Goal: Information Seeking & Learning: Learn about a topic

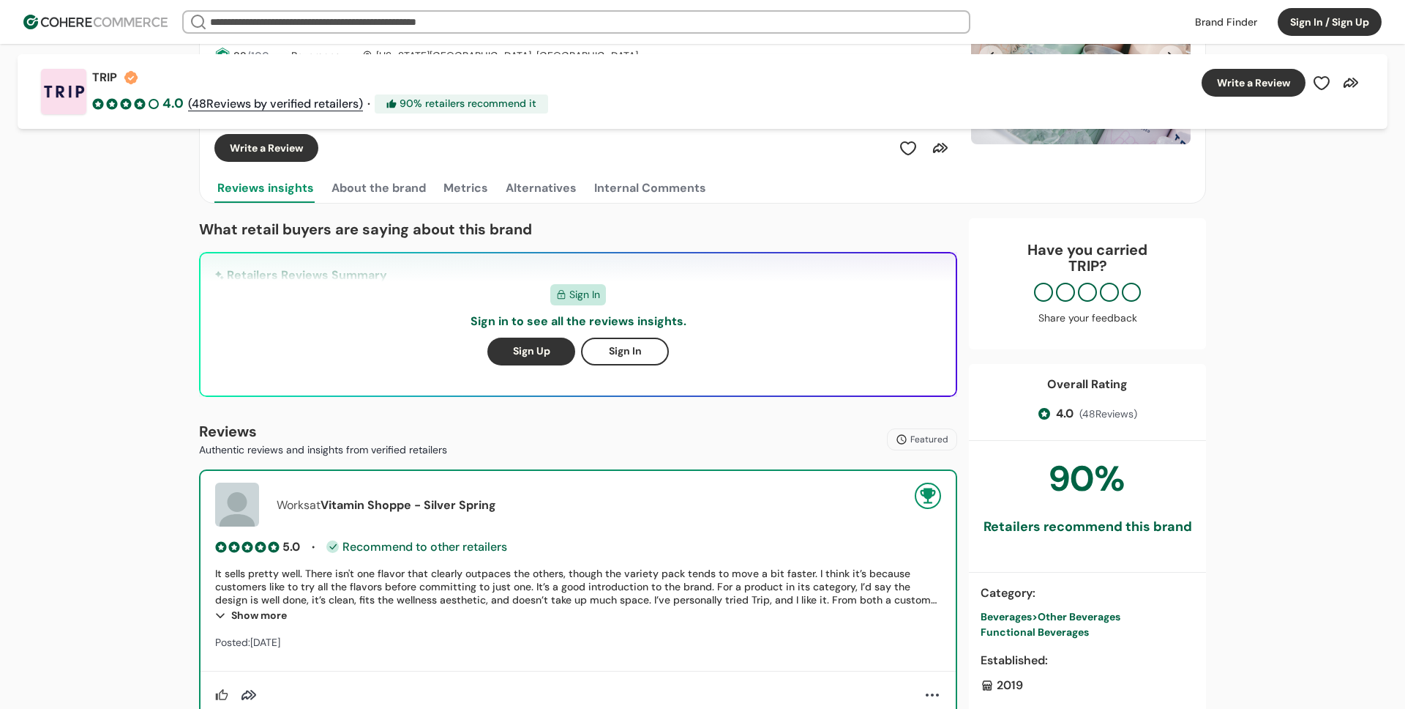
scroll to position [170, 0]
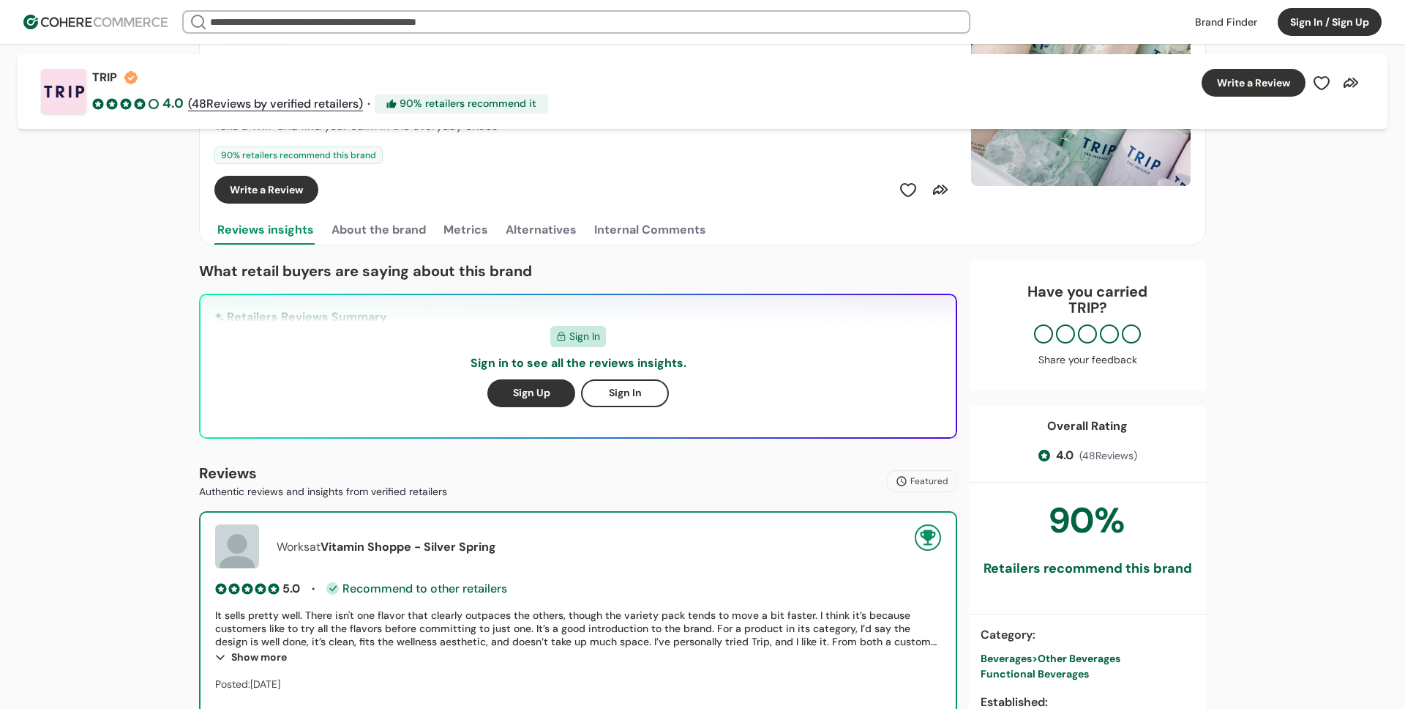
click at [378, 230] on button "About the brand" at bounding box center [379, 229] width 100 height 29
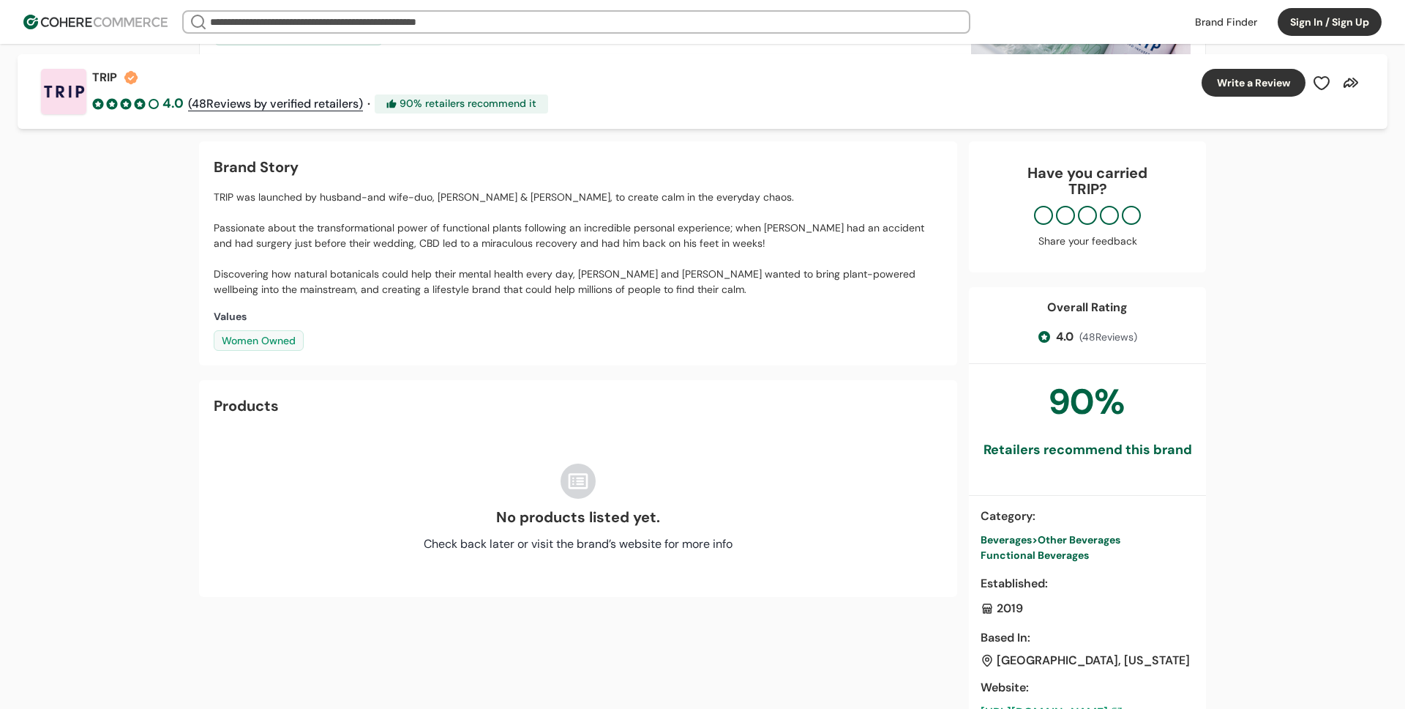
scroll to position [235, 0]
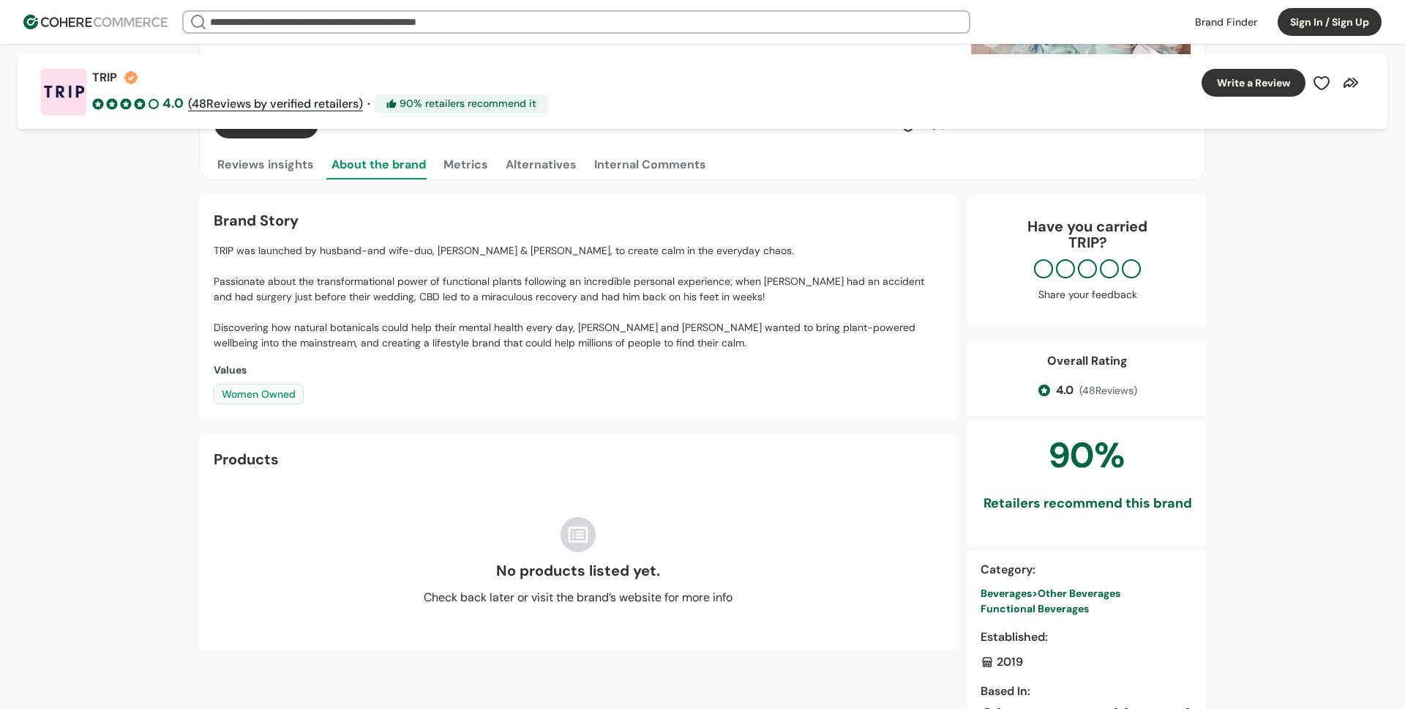
click at [468, 167] on button "Metrics" at bounding box center [466, 164] width 51 height 29
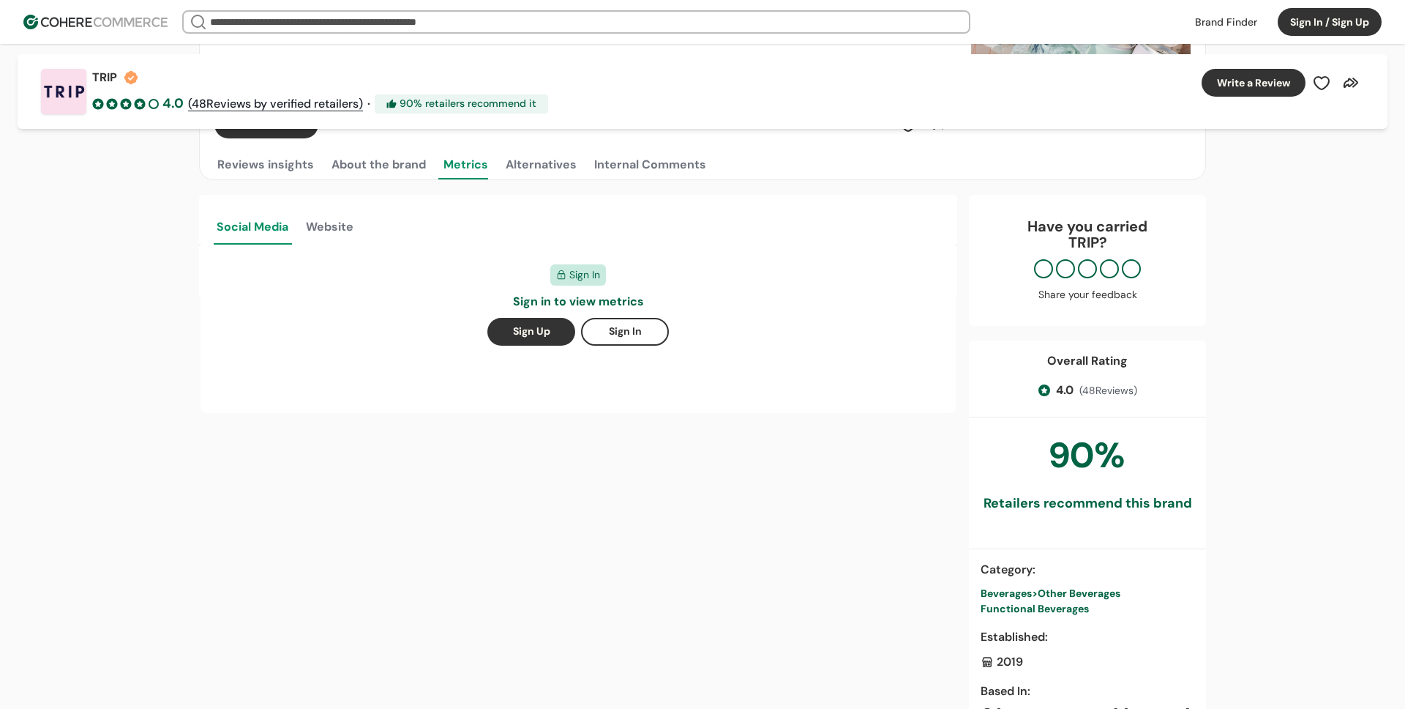
click at [523, 169] on button "Alternatives" at bounding box center [541, 164] width 77 height 29
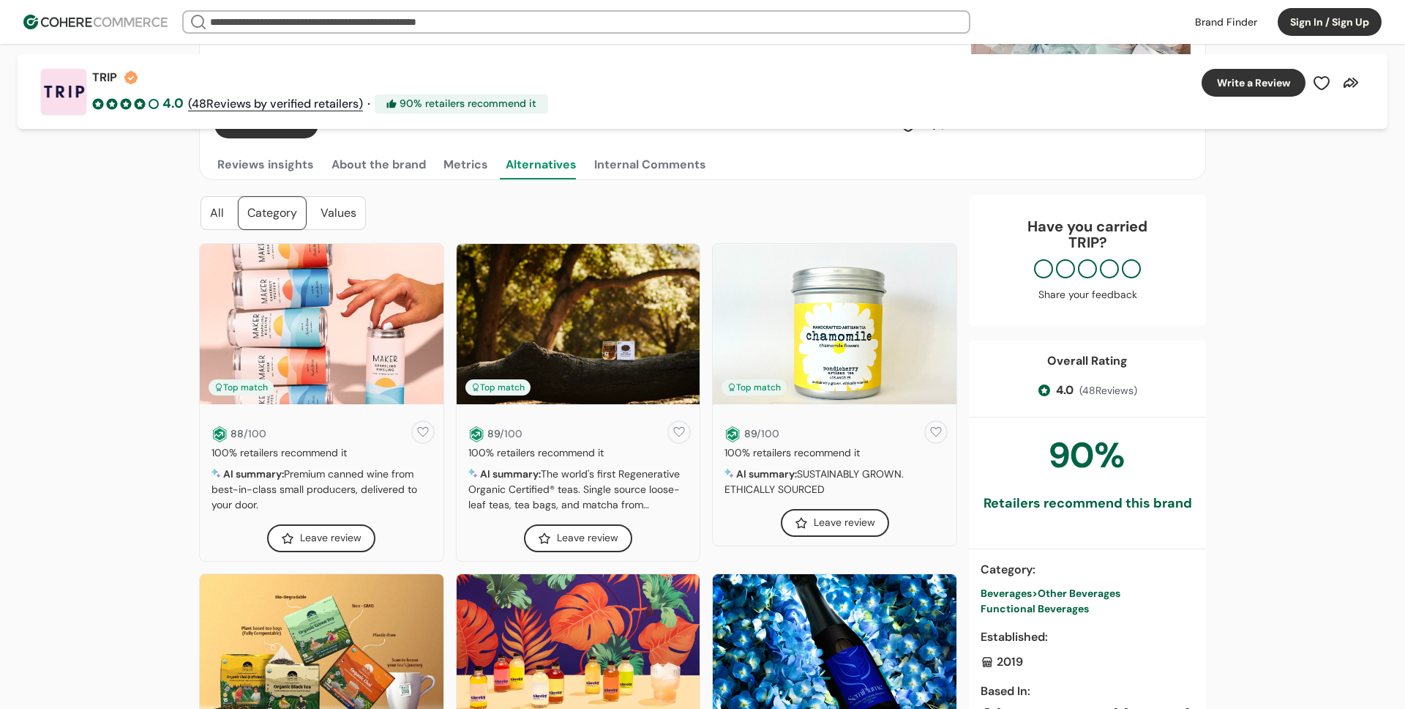
click at [626, 166] on div "Internal Comments" at bounding box center [650, 165] width 112 height 18
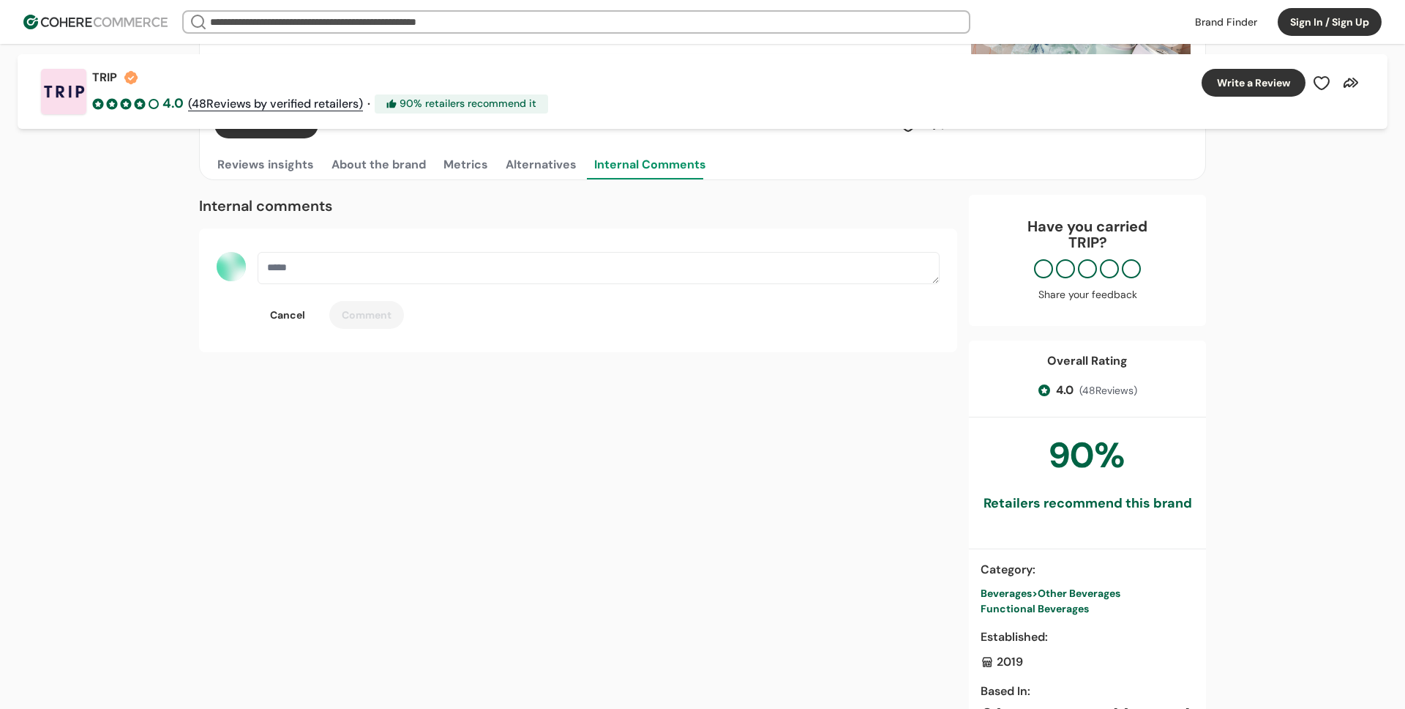
click at [297, 166] on button "Reviews insights" at bounding box center [265, 164] width 102 height 29
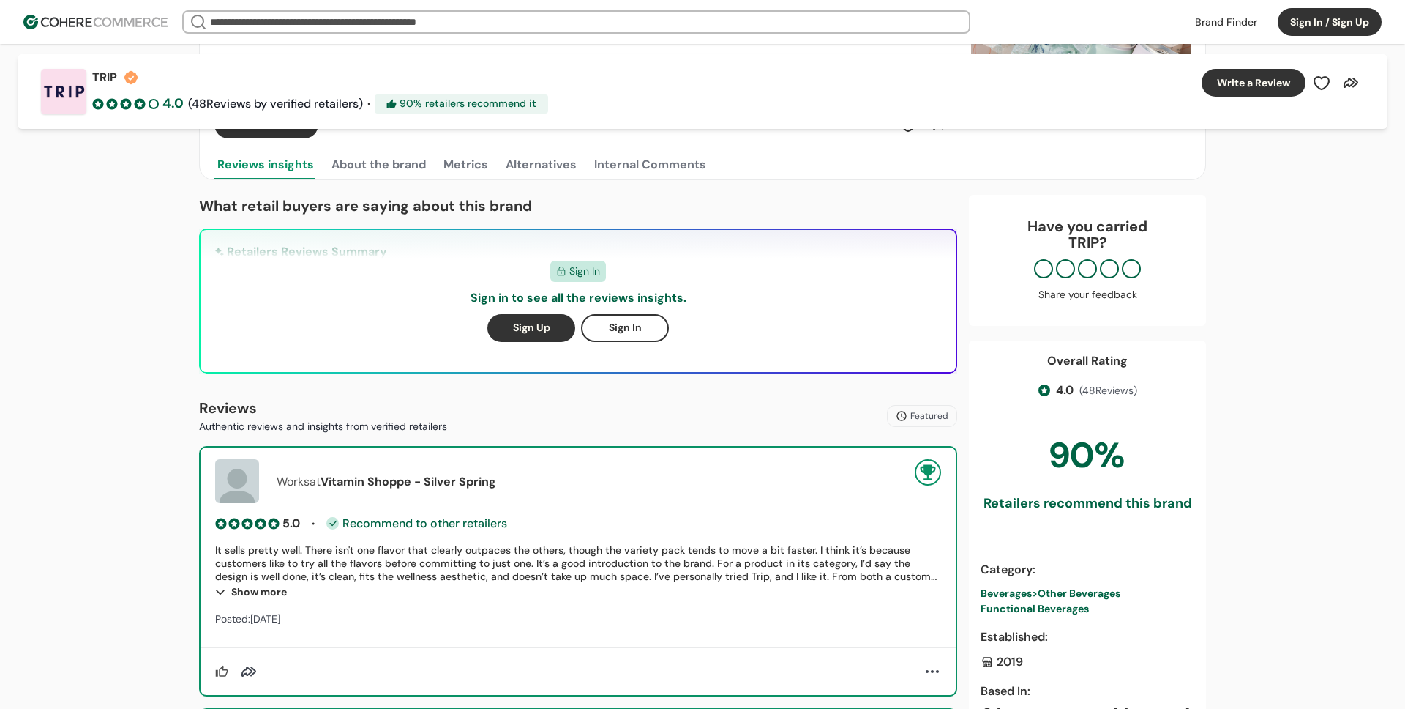
click at [654, 332] on button "Sign In" at bounding box center [625, 328] width 88 height 28
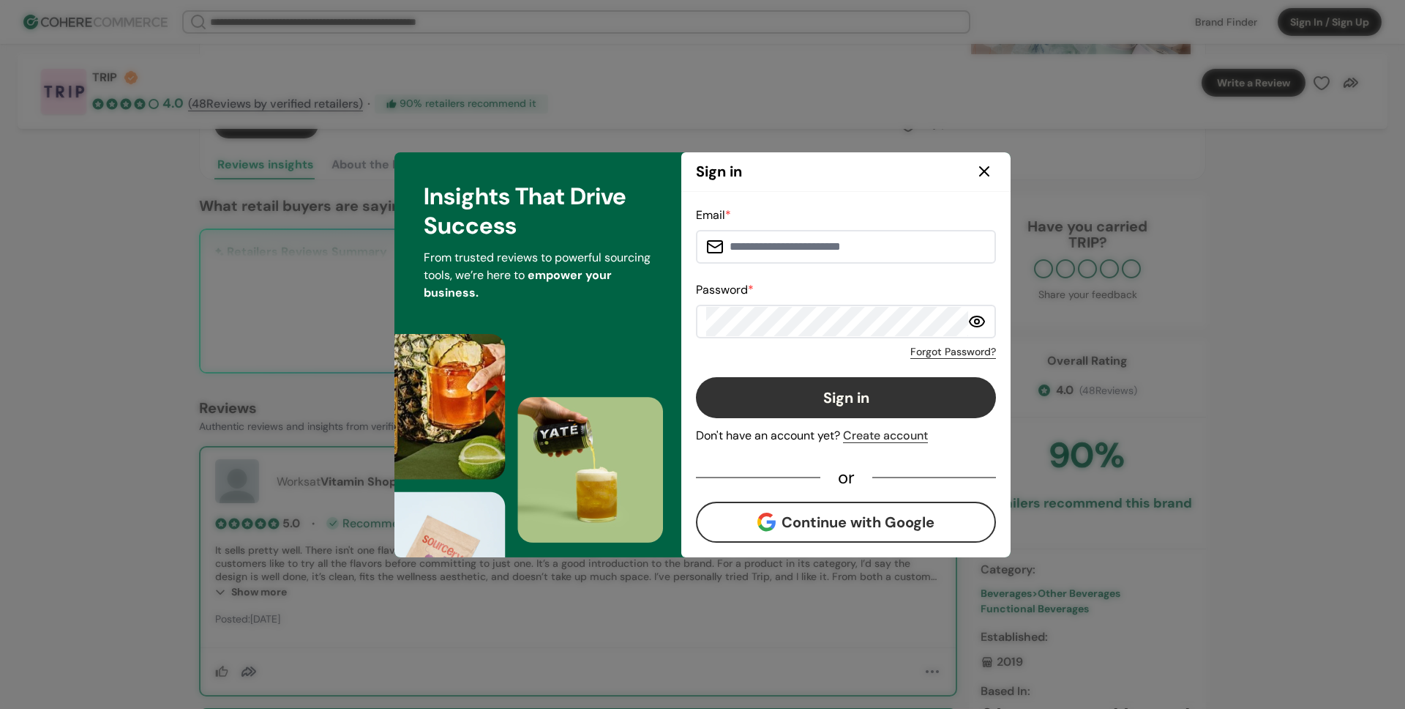
click at [827, 527] on button "Continue with Google" at bounding box center [846, 521] width 300 height 41
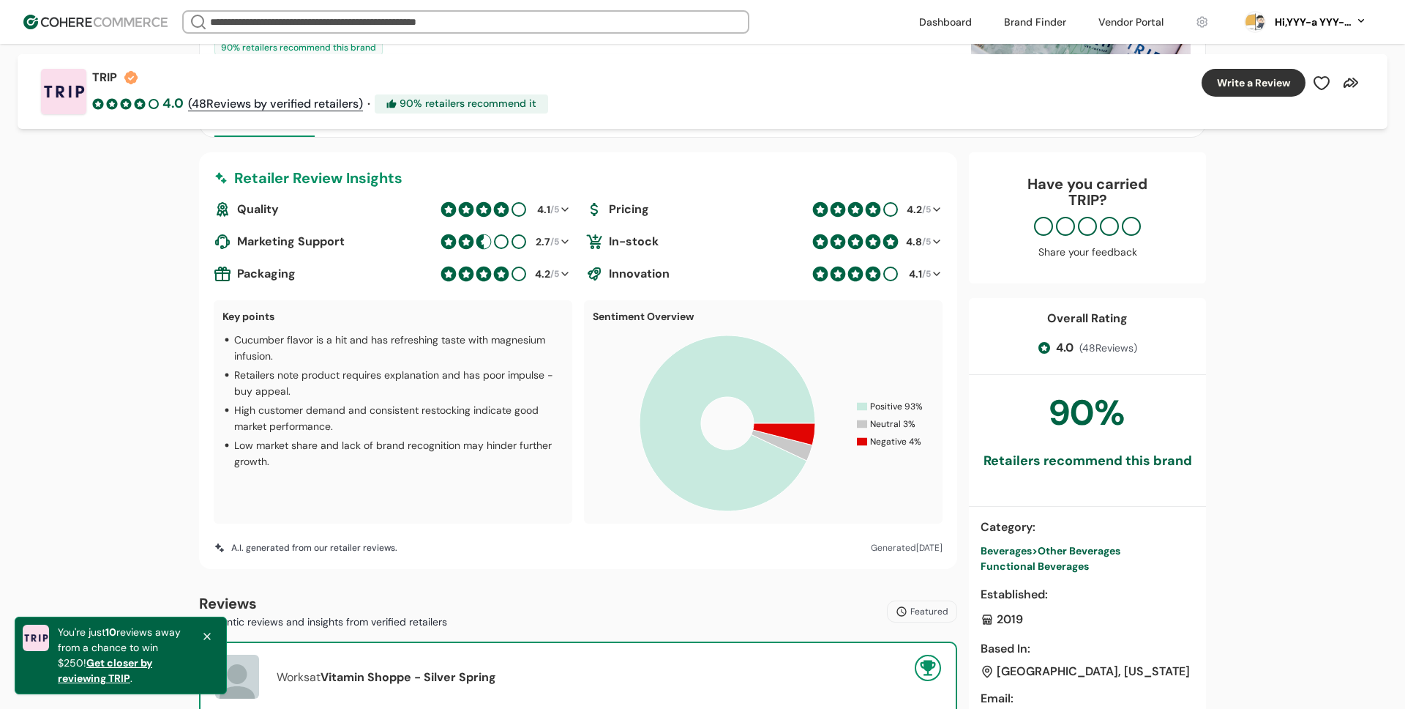
scroll to position [266, 0]
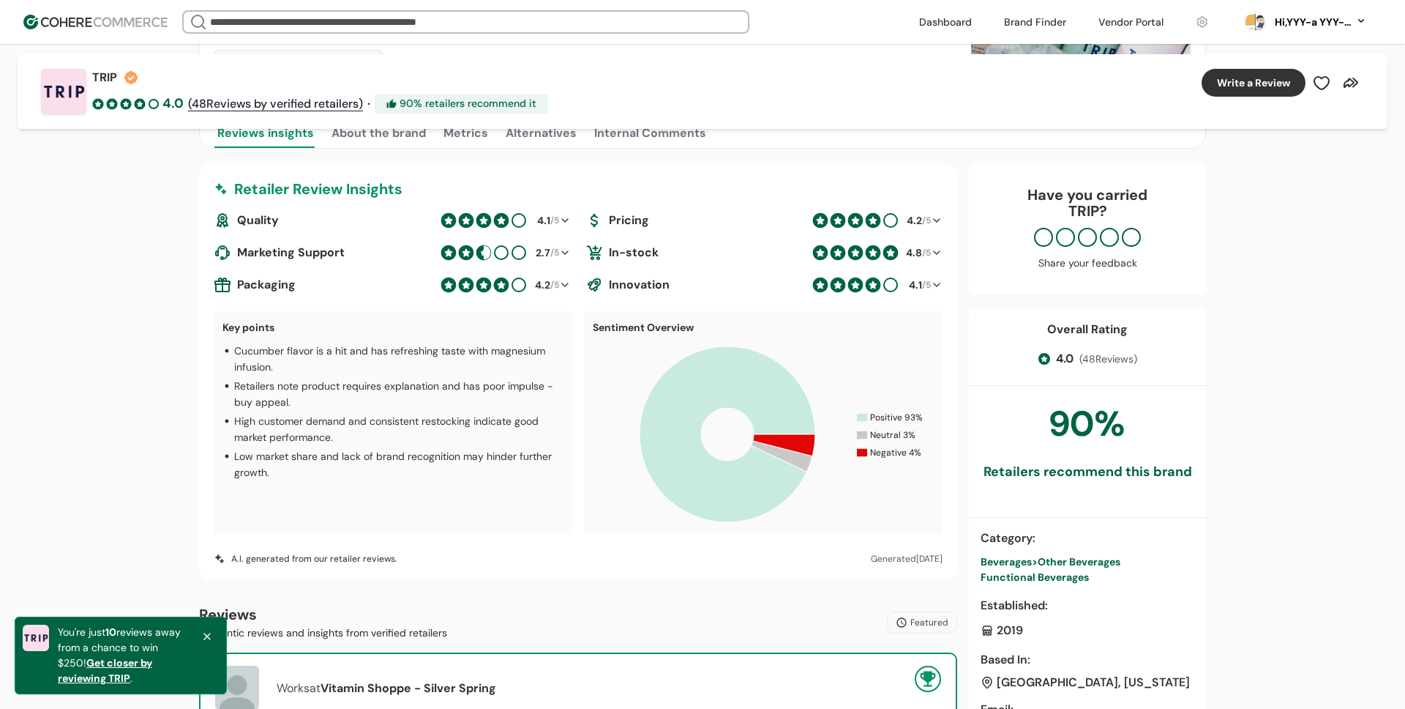
drag, startPoint x: 575, startPoint y: 556, endPoint x: 546, endPoint y: 555, distance: 28.6
click at [573, 556] on div "A.I. generated from our retailer reviews. Generated July 19th, 2025" at bounding box center [578, 558] width 729 height 13
click at [350, 562] on div "A.I. generated from our retailer reviews." at bounding box center [306, 558] width 184 height 13
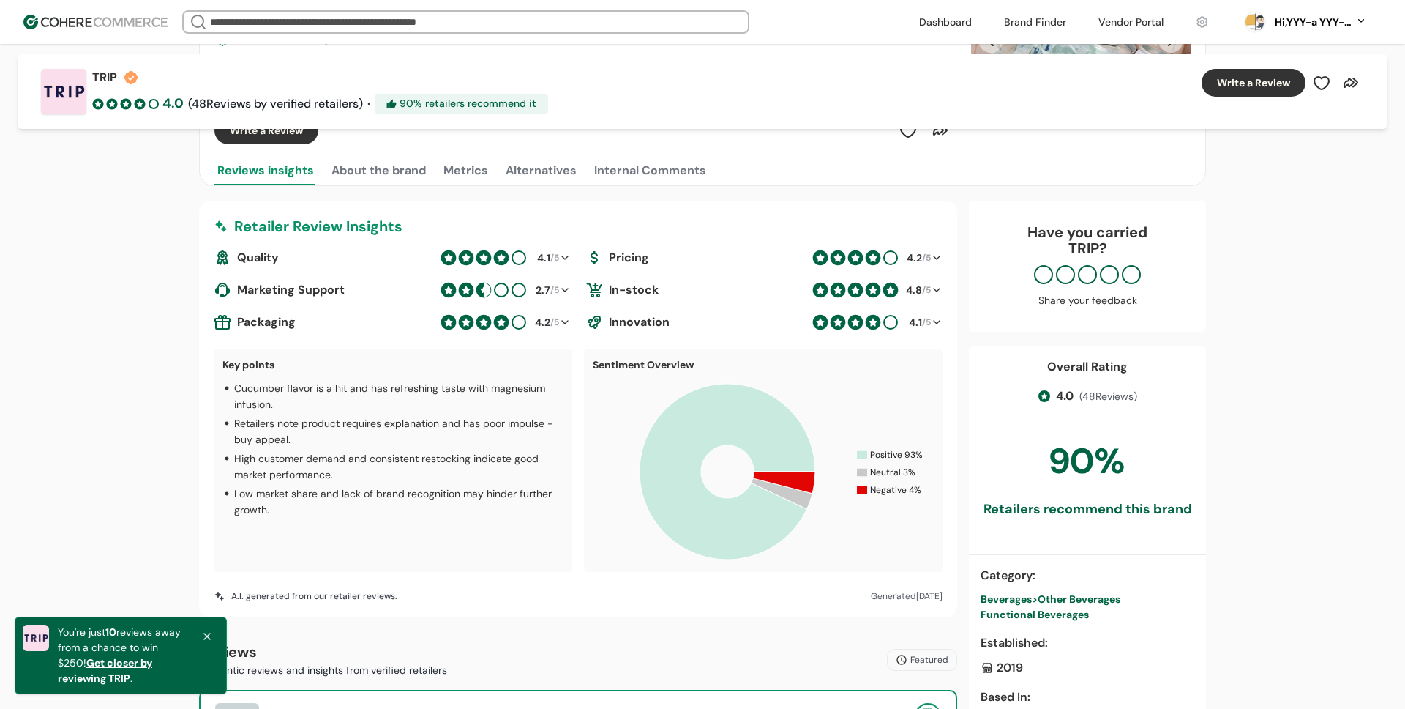
scroll to position [227, 0]
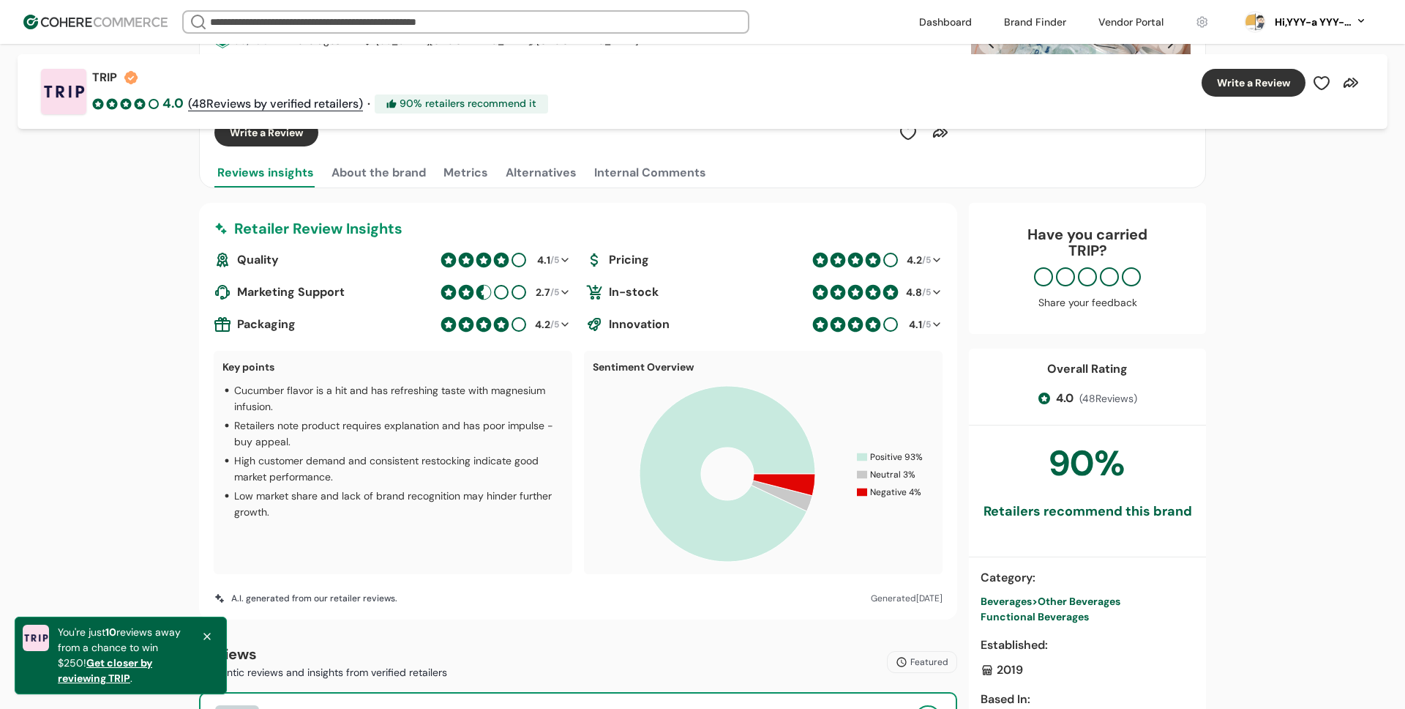
click at [352, 270] on div "Quality 4.1 /5 Pricing 4.2 /5 Marketing Support 2.7 /5 In-stock 4.8 /5 Packagin…" at bounding box center [578, 292] width 729 height 82
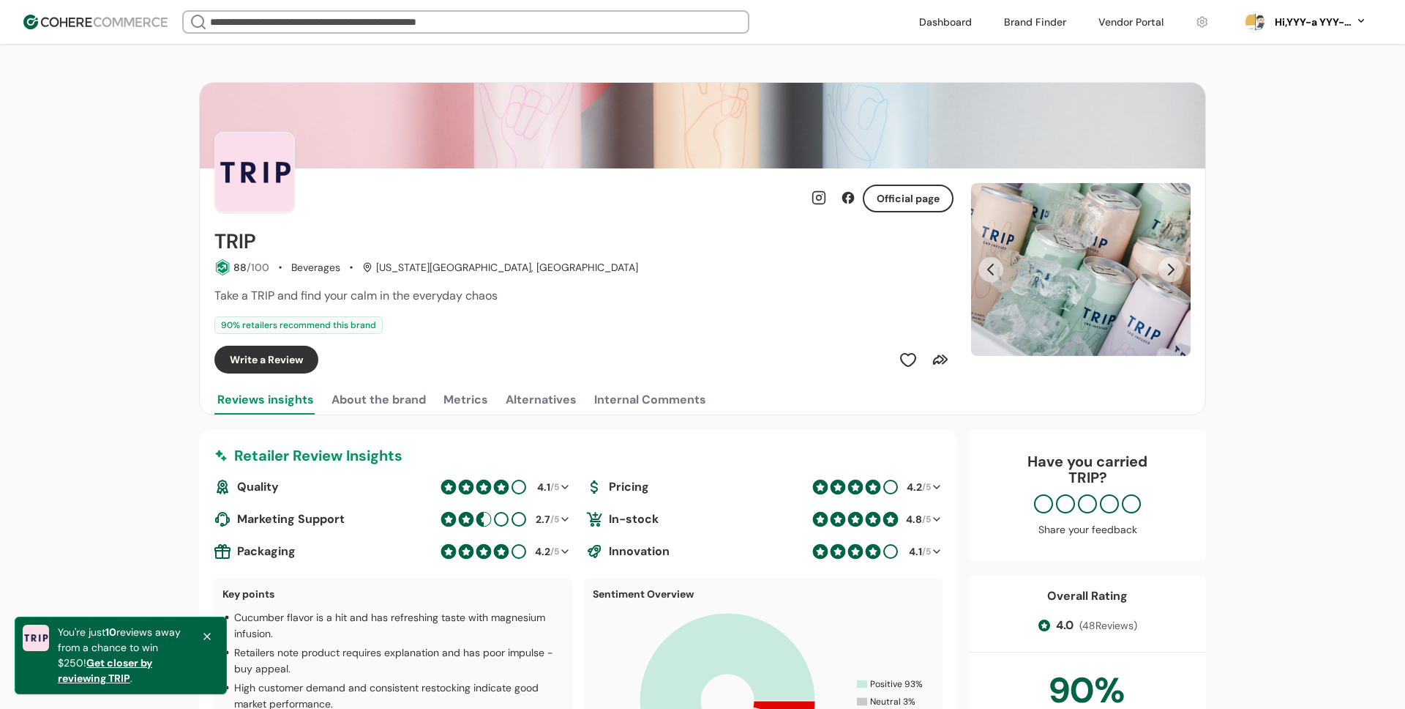
scroll to position [12, 0]
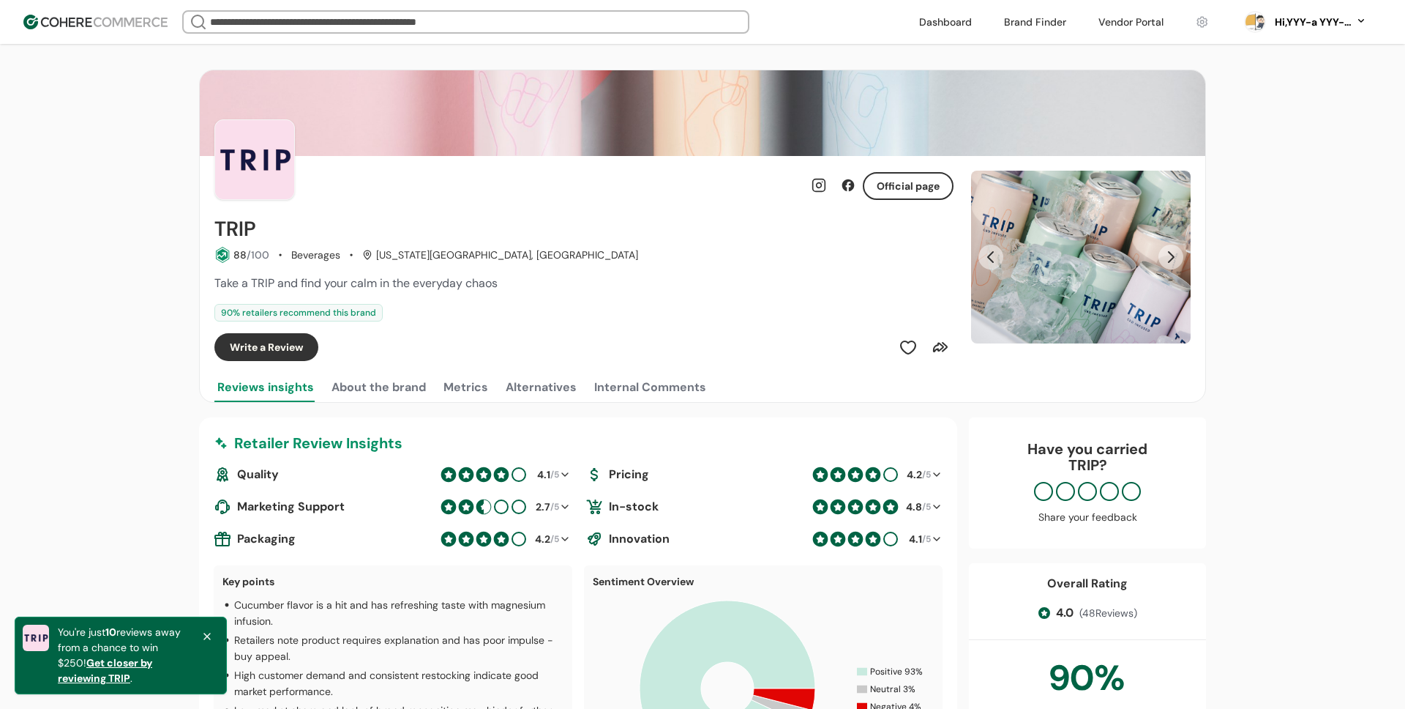
click at [389, 384] on button "About the brand" at bounding box center [379, 387] width 100 height 29
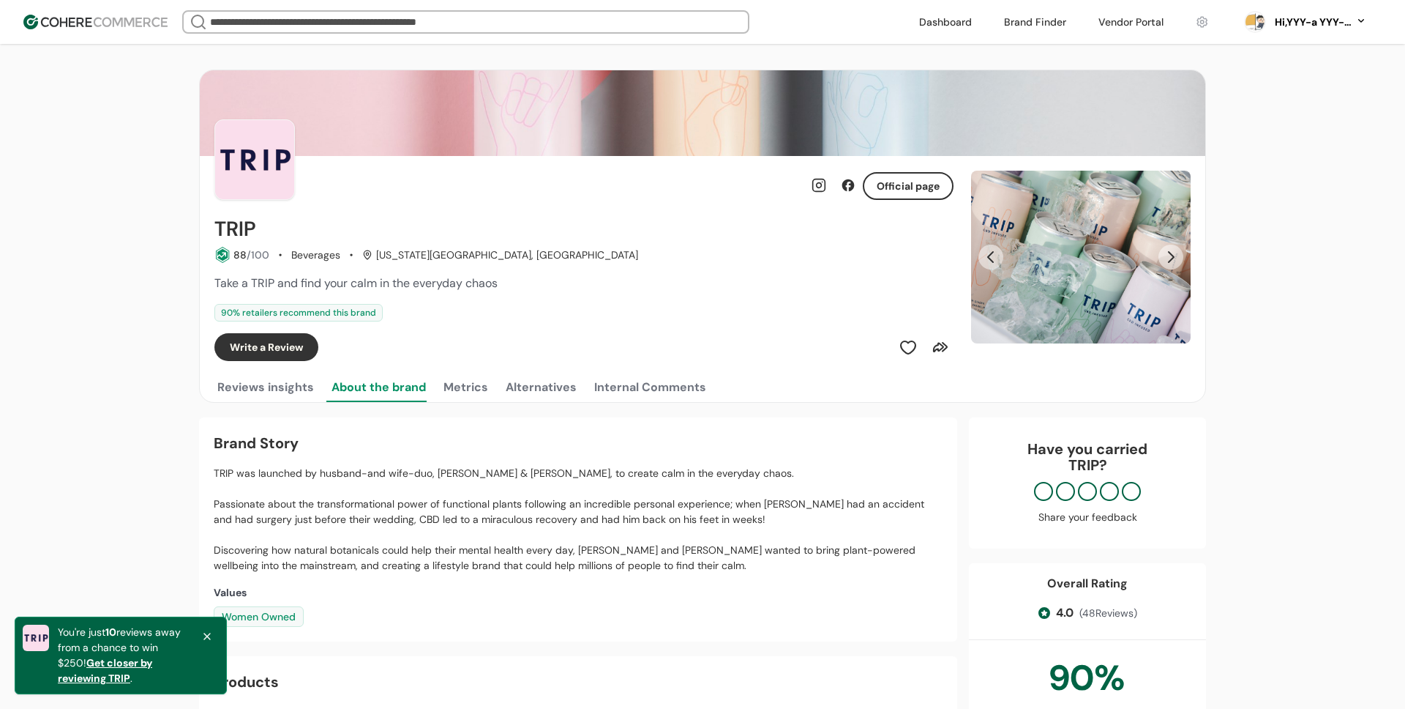
scroll to position [0, 0]
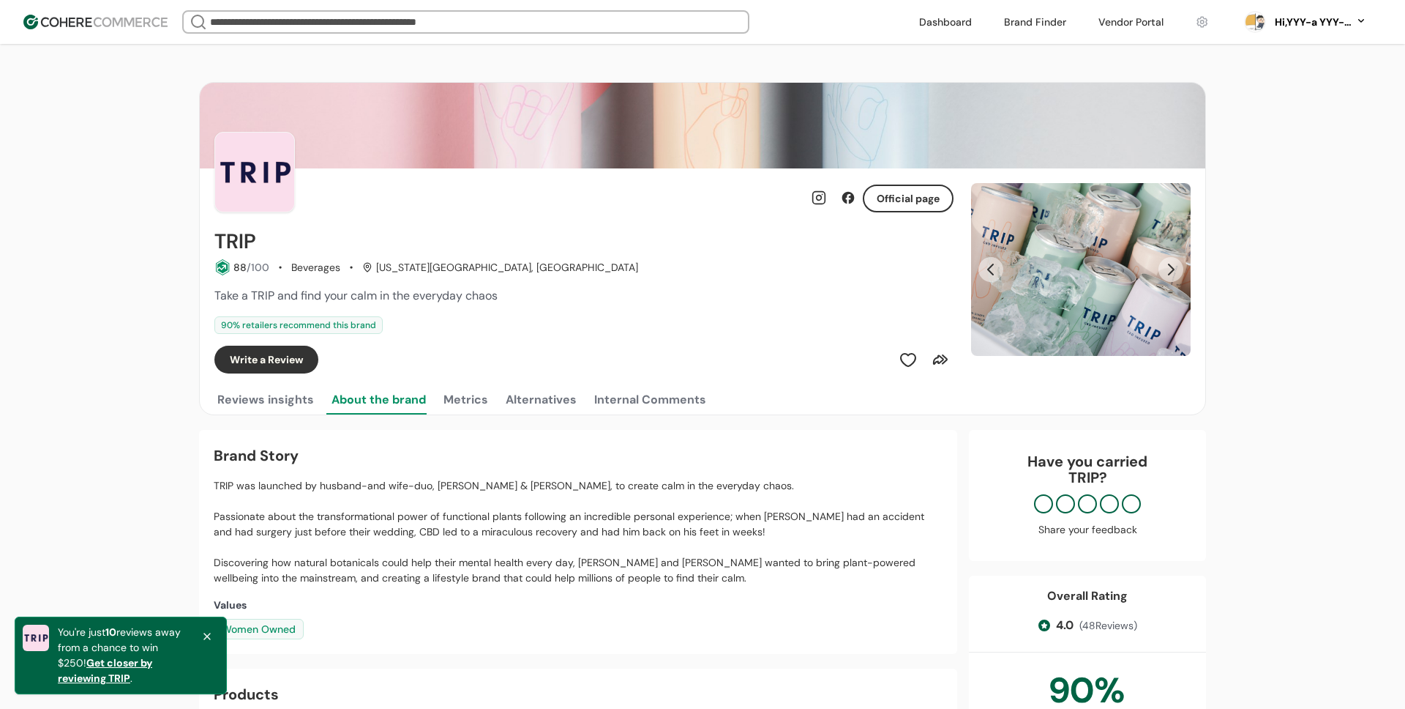
click at [463, 399] on button "Metrics" at bounding box center [466, 399] width 51 height 29
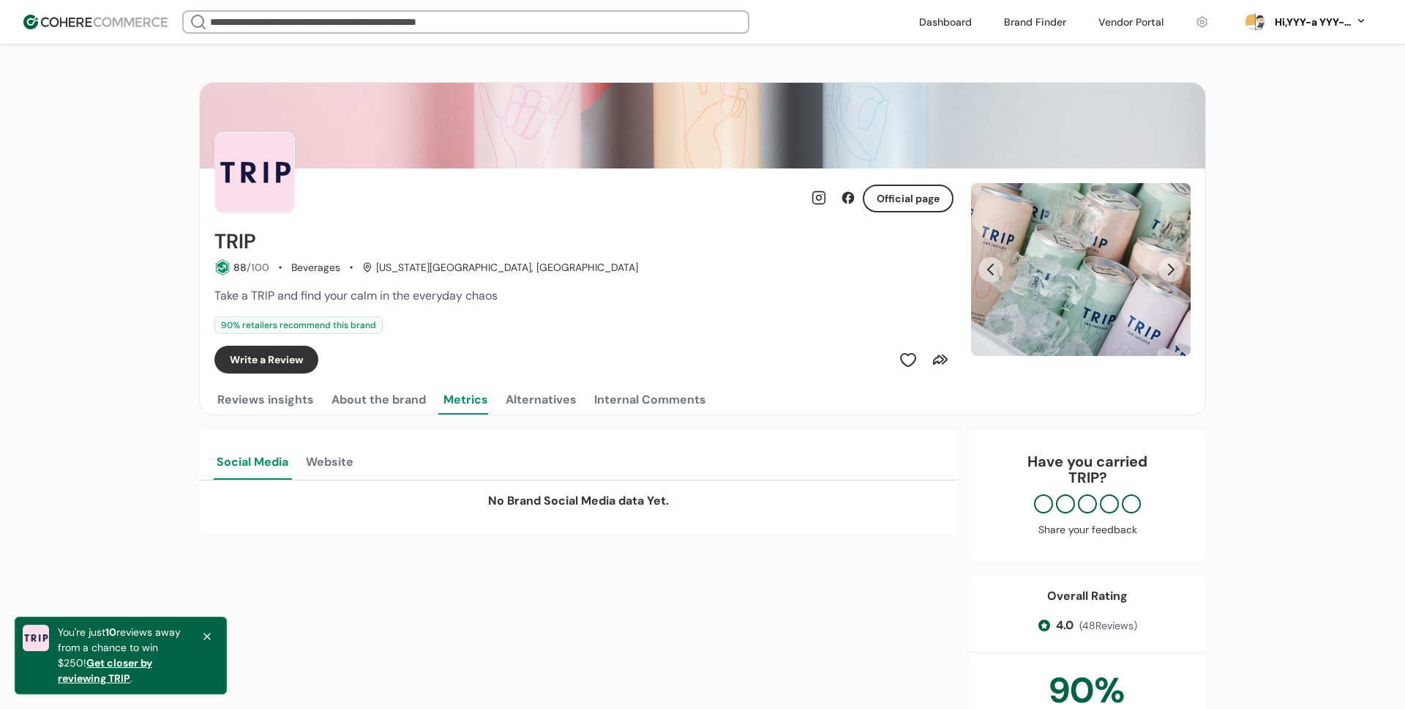
click at [568, 404] on button "Alternatives" at bounding box center [541, 399] width 77 height 29
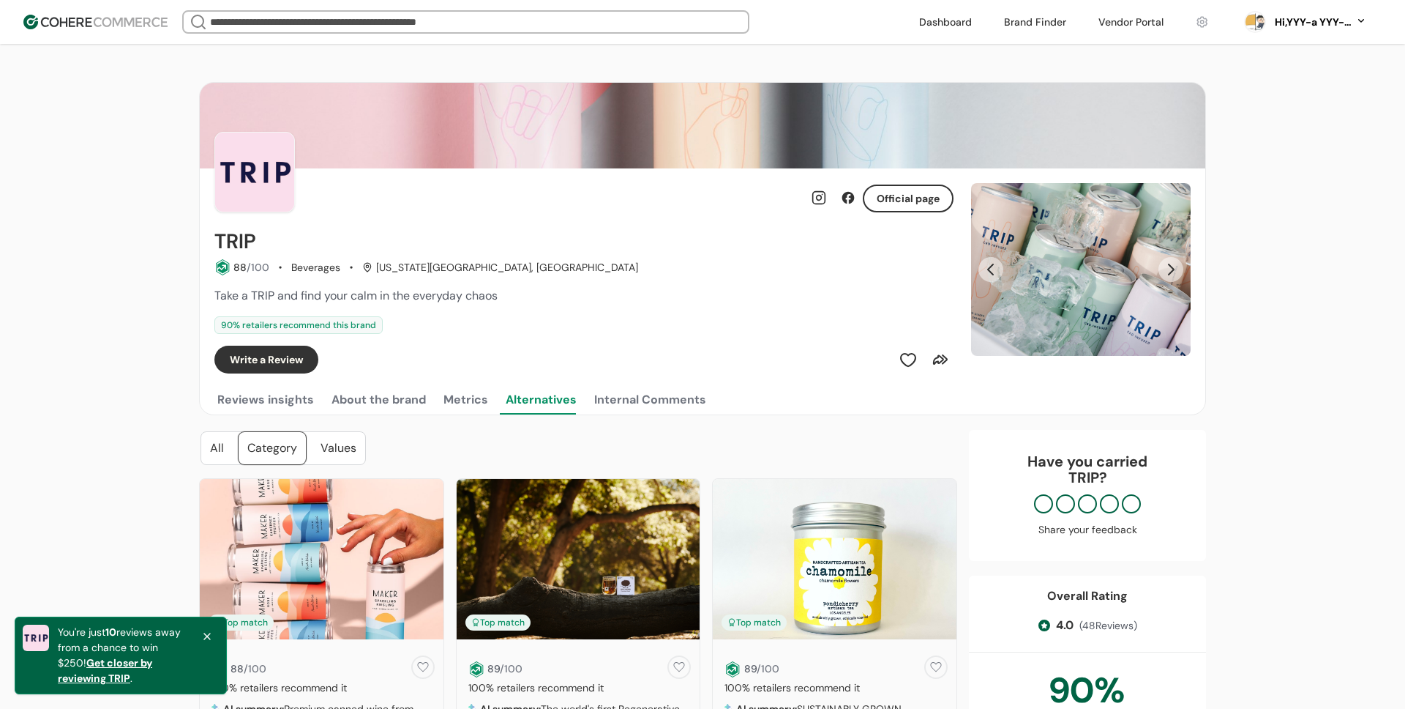
click at [644, 404] on div "Internal Comments" at bounding box center [650, 400] width 112 height 18
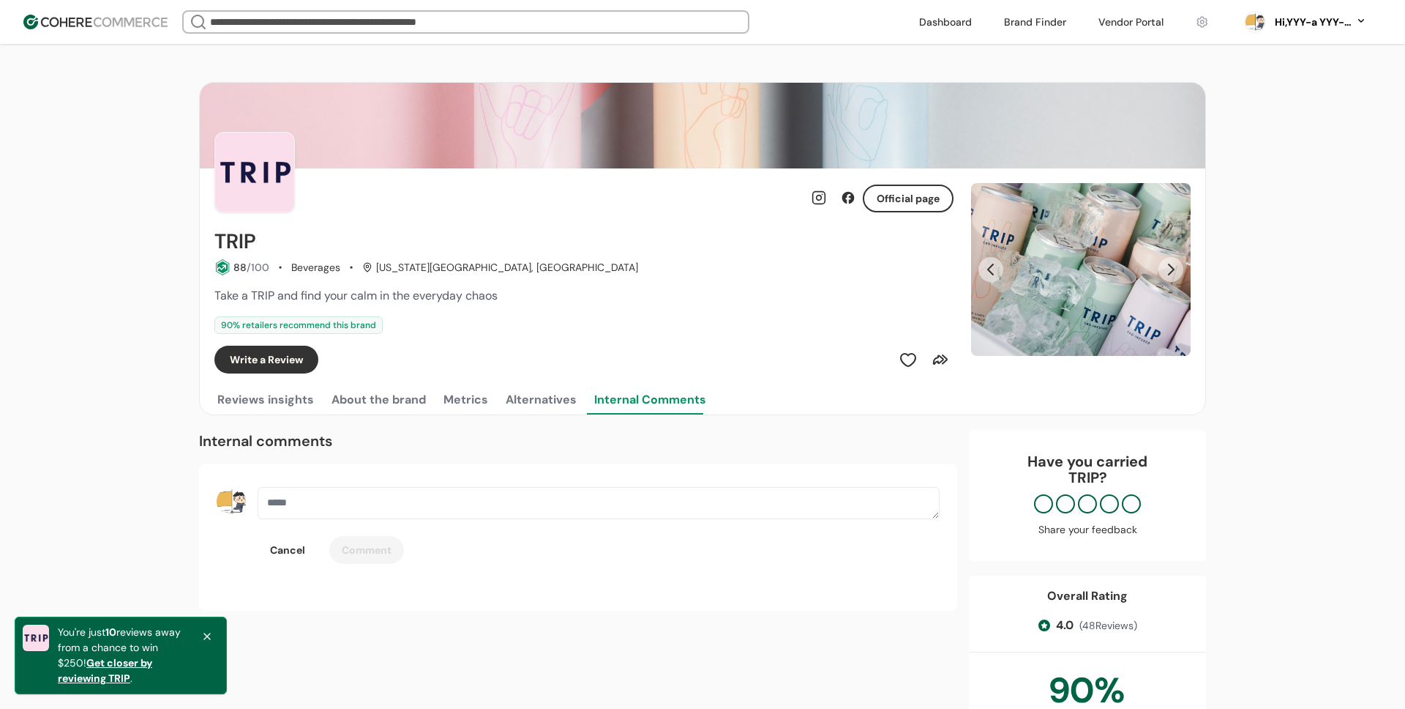
drag, startPoint x: 320, startPoint y: 397, endPoint x: 307, endPoint y: 397, distance: 12.4
click at [312, 397] on div "Reviews insights About the brand Metrics Alternatives Internal Comments" at bounding box center [702, 399] width 976 height 29
click at [310, 397] on button "Reviews insights" at bounding box center [265, 399] width 102 height 29
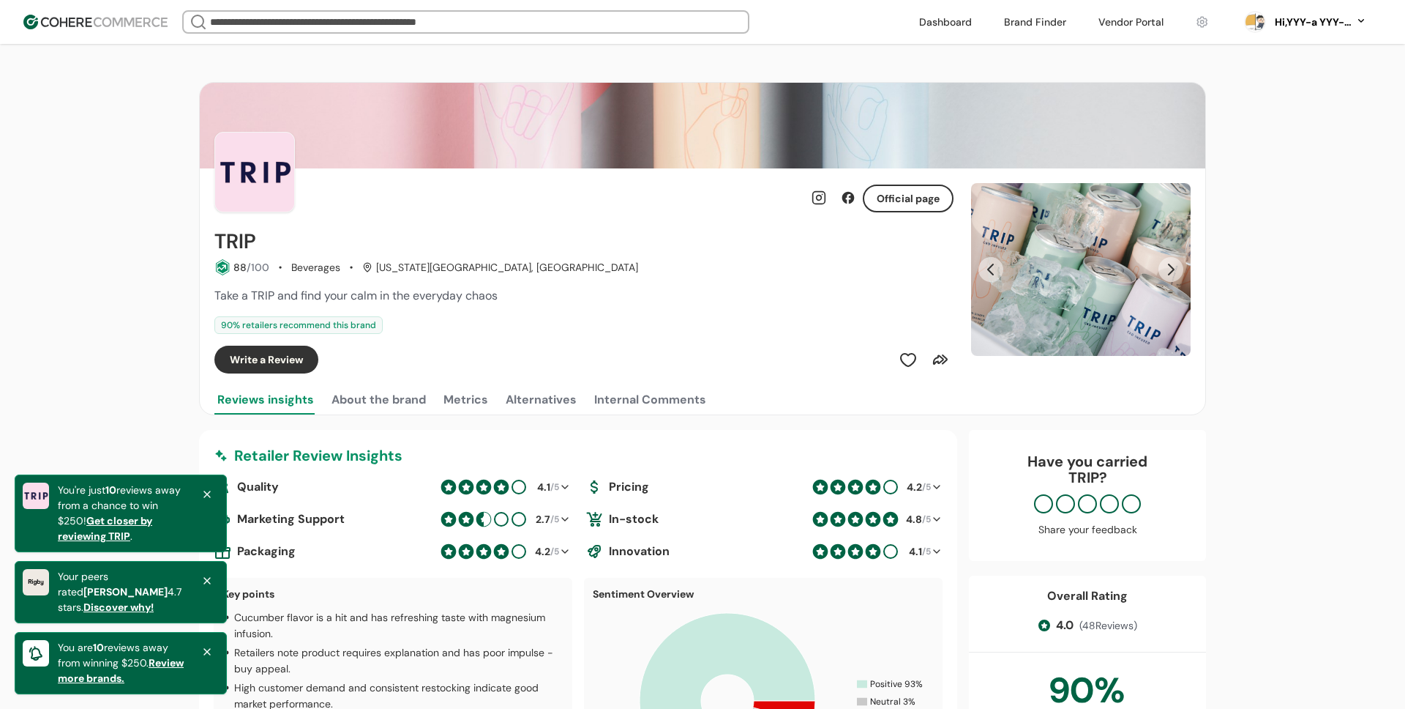
click at [211, 500] on icon at bounding box center [207, 494] width 12 height 12
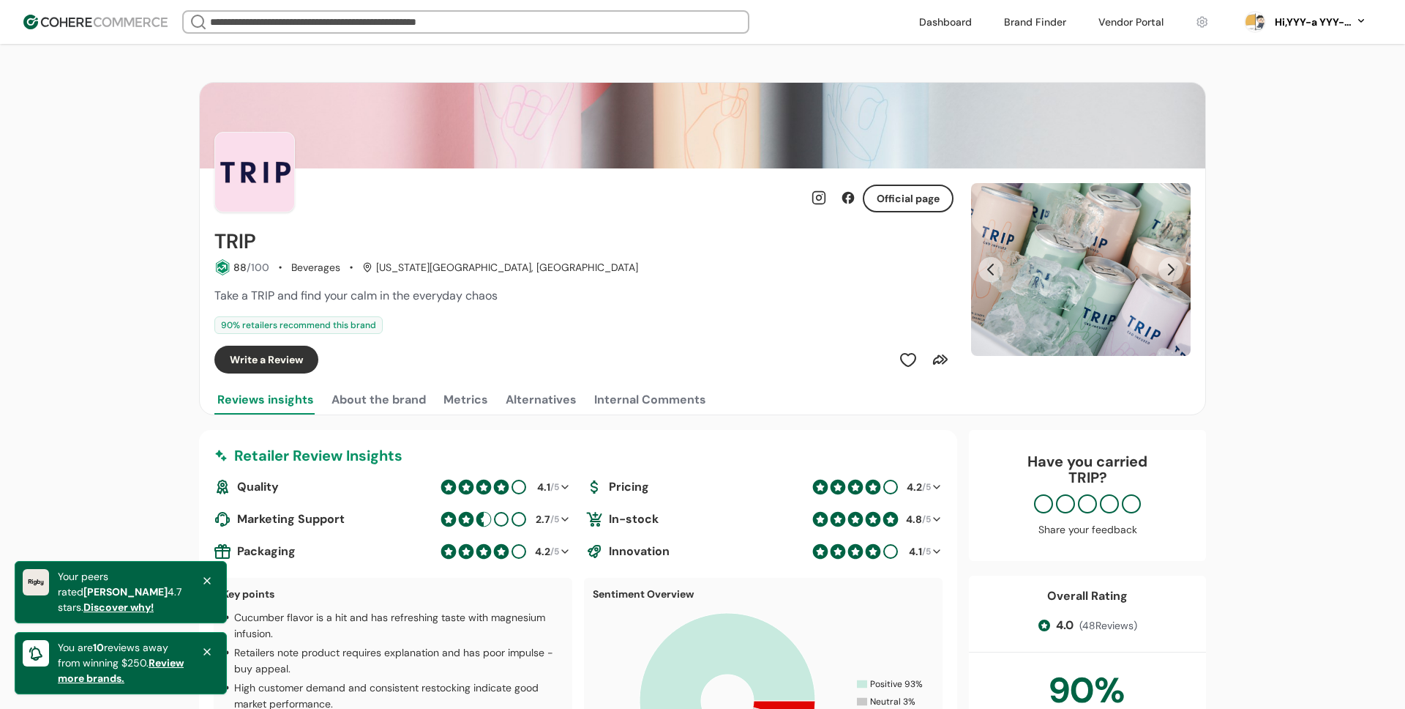
click at [209, 586] on icon at bounding box center [207, 581] width 12 height 12
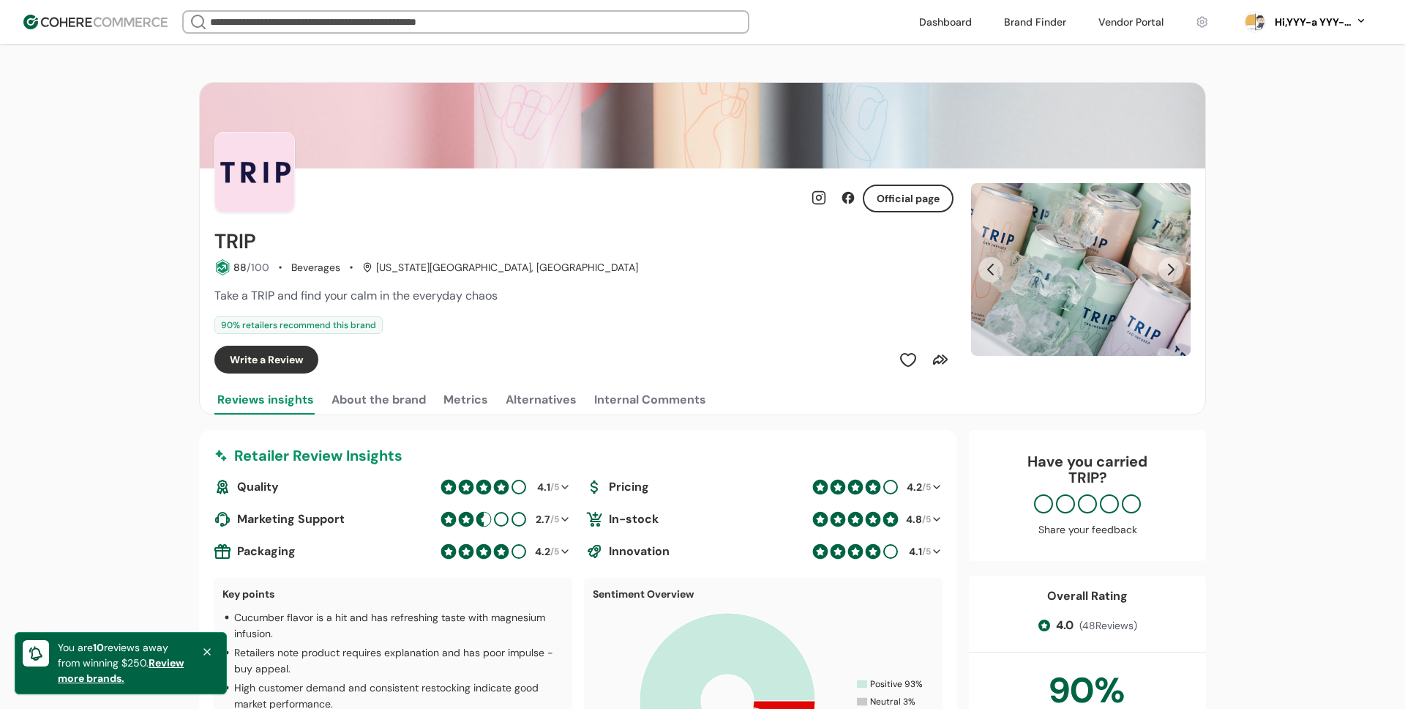
scroll to position [39, 0]
